Goal: Information Seeking & Learning: Find specific fact

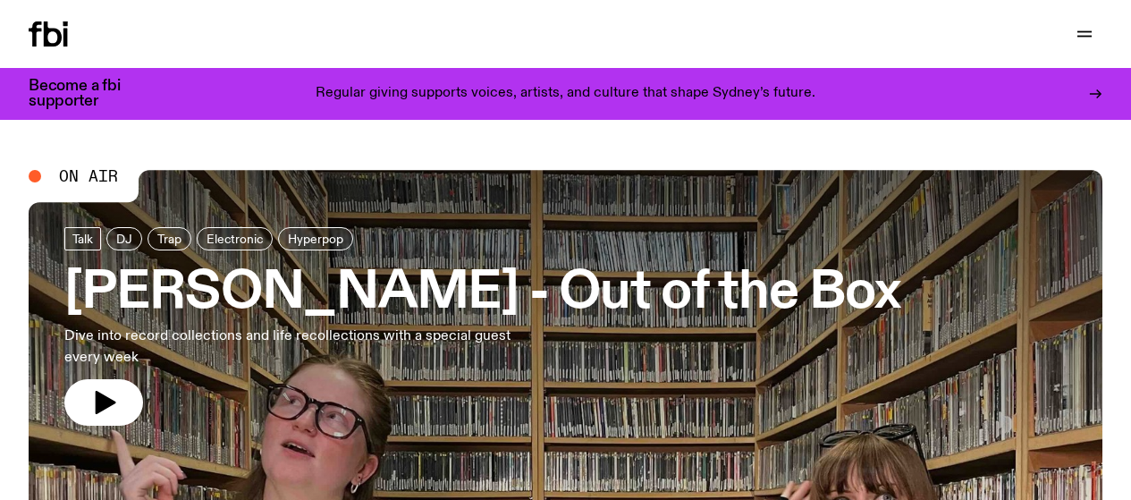
click at [35, 173] on div at bounding box center [35, 176] width 13 height 13
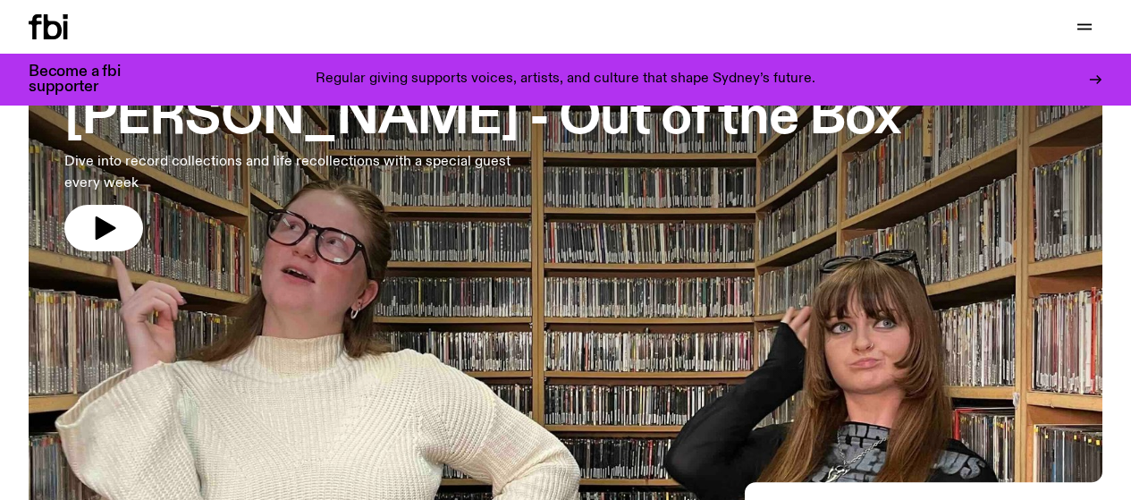
scroll to position [165, 0]
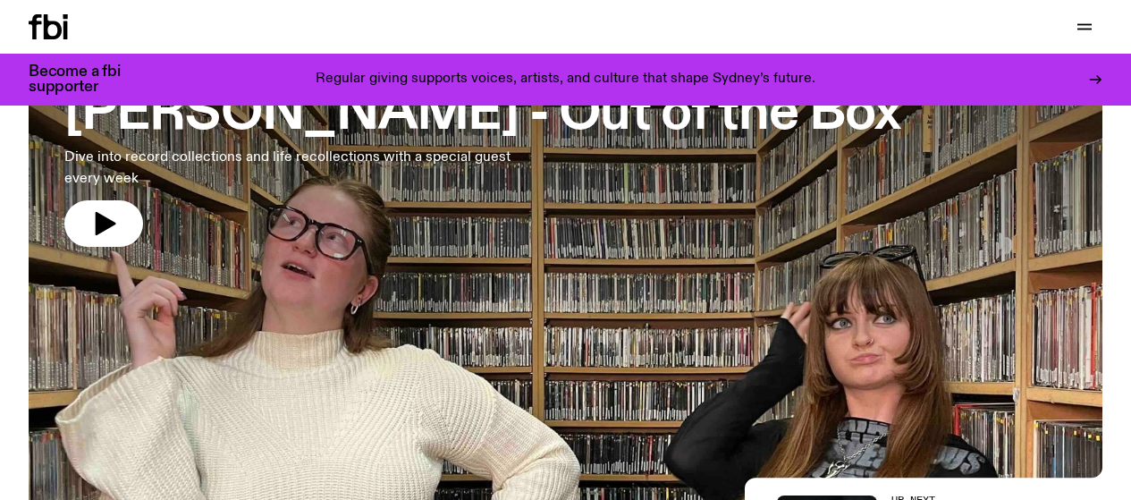
drag, startPoint x: 102, startPoint y: 216, endPoint x: 302, endPoint y: 241, distance: 201.9
click at [102, 216] on icon "button" at bounding box center [106, 223] width 21 height 23
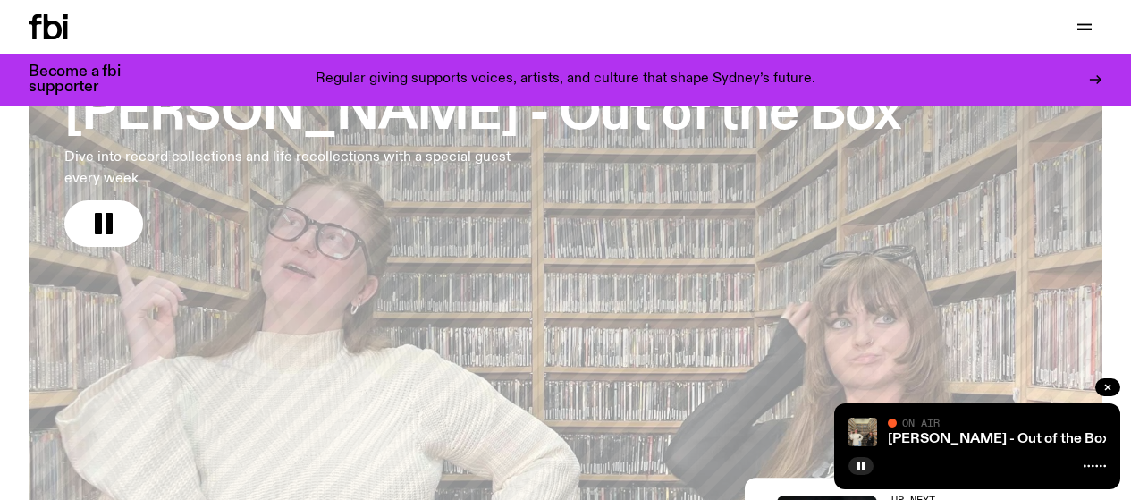
click at [1027, 462] on div at bounding box center [978, 463] width 258 height 21
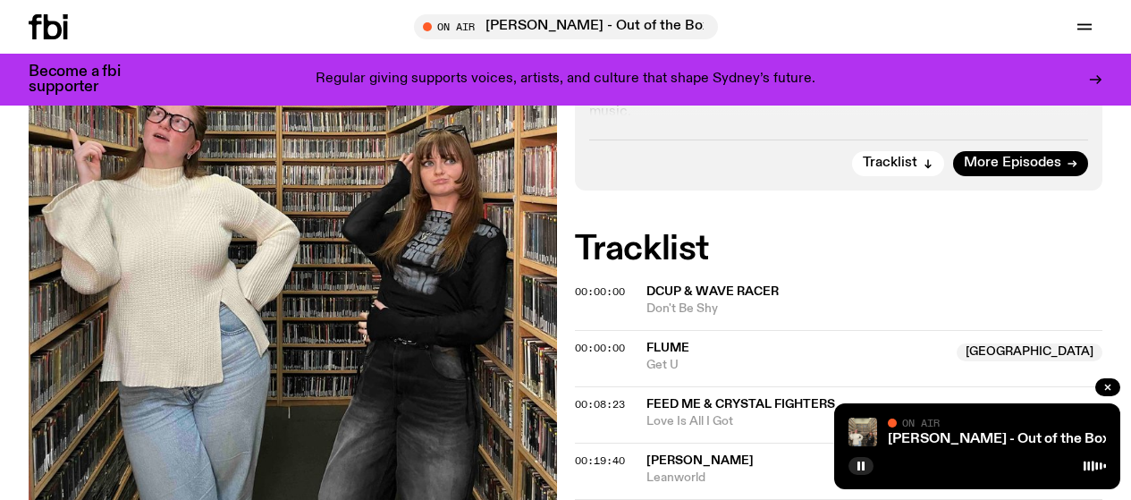
scroll to position [524, 0]
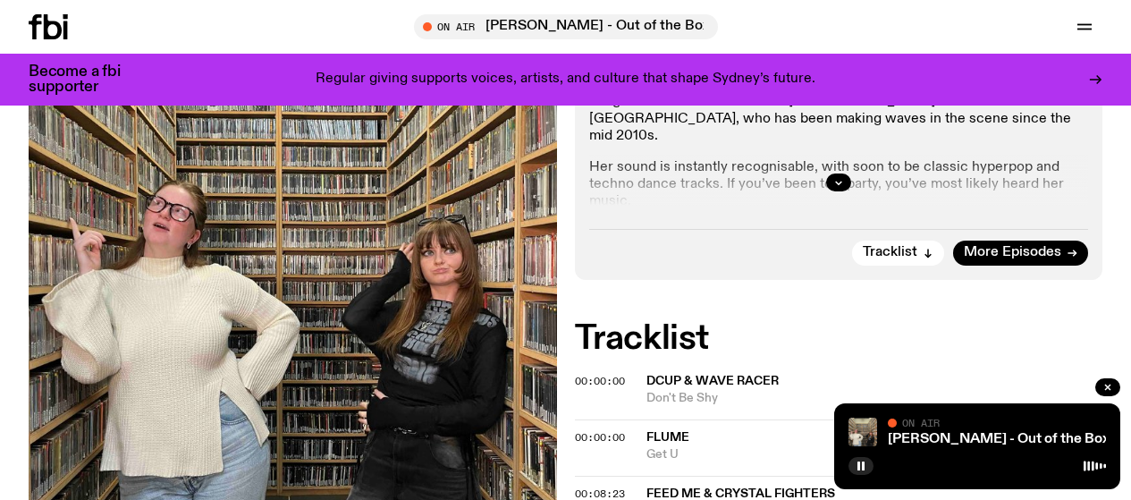
drag, startPoint x: 905, startPoint y: 206, endPoint x: 895, endPoint y: 208, distance: 10.2
click at [905, 246] on span "Tracklist" at bounding box center [890, 252] width 55 height 13
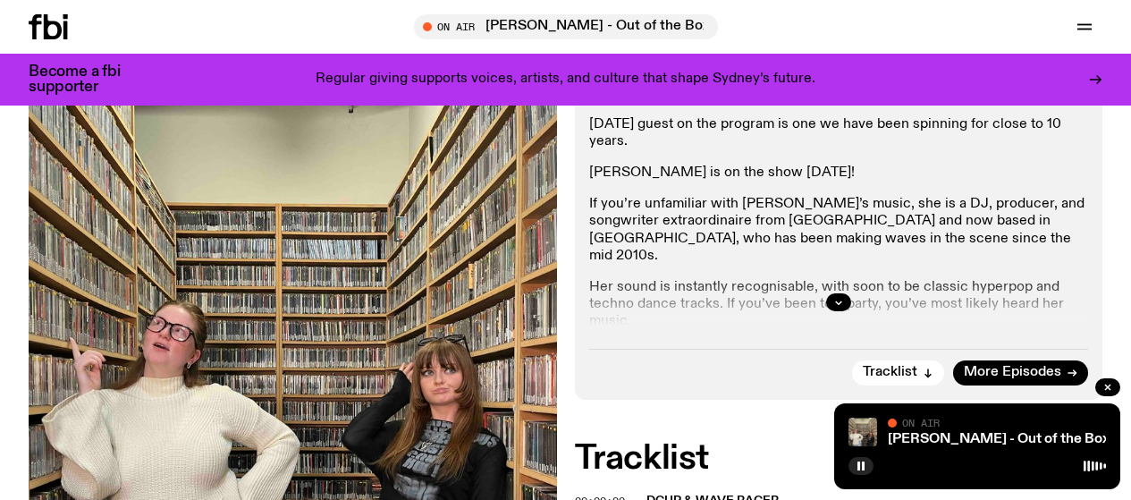
scroll to position [426, 0]
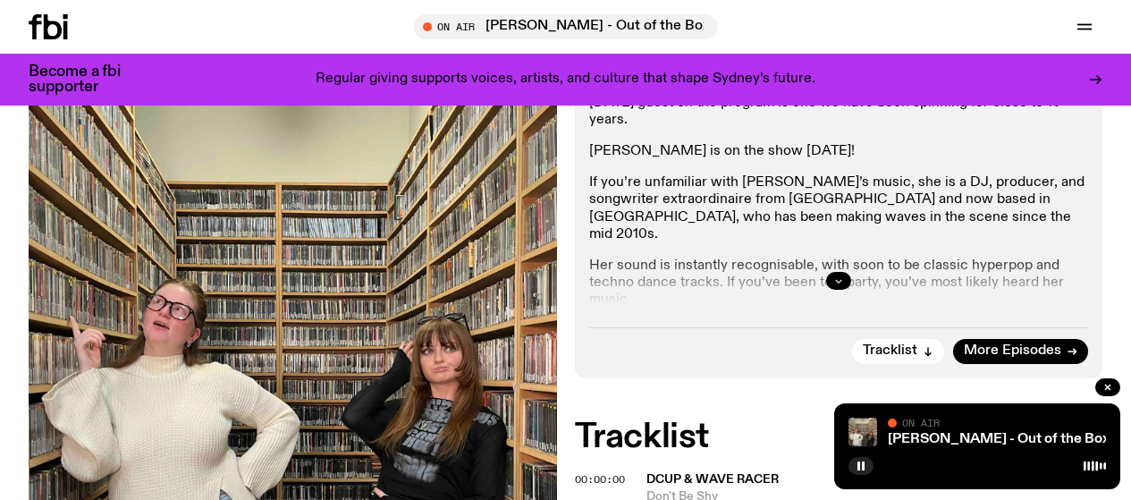
click at [841, 275] on icon "button" at bounding box center [838, 280] width 11 height 11
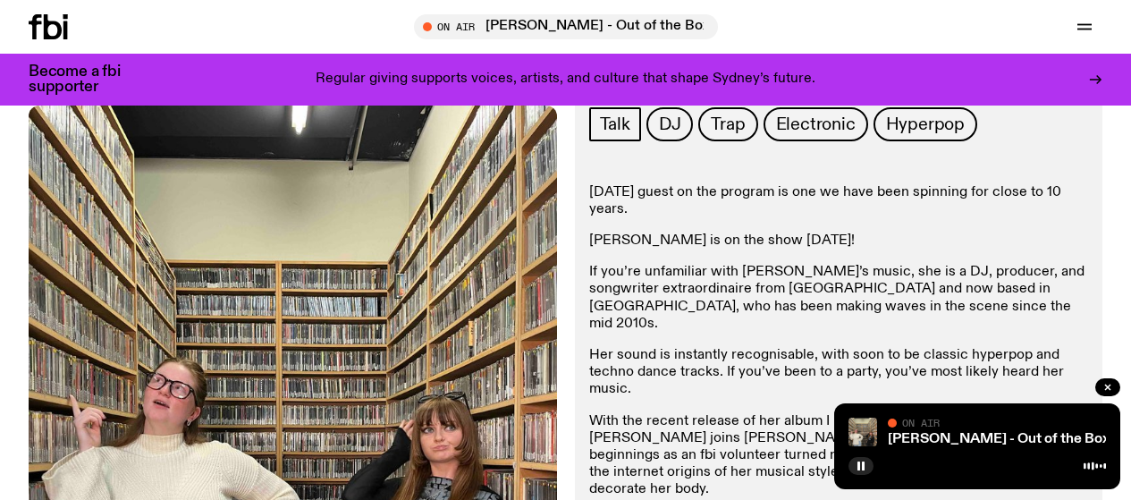
scroll to position [604, 0]
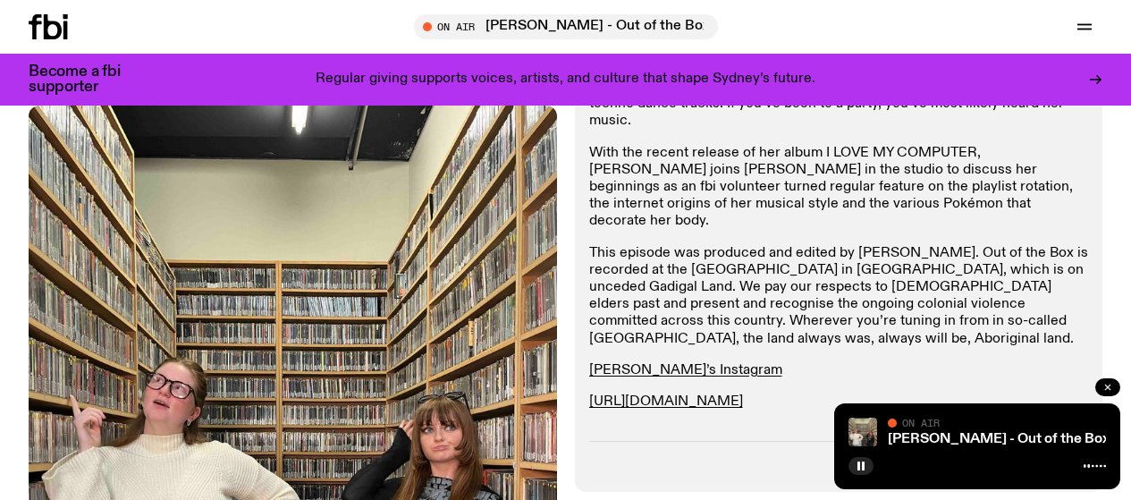
click at [1113, 381] on button "button" at bounding box center [1107, 387] width 25 height 18
